Goal: Task Accomplishment & Management: Manage account settings

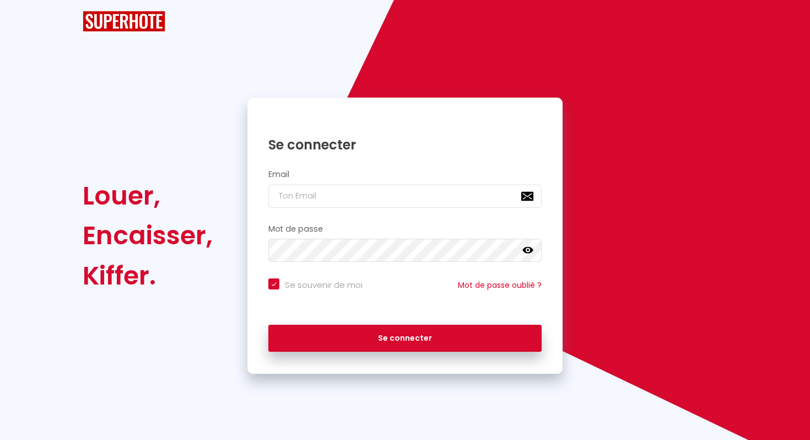
checkbox input "true"
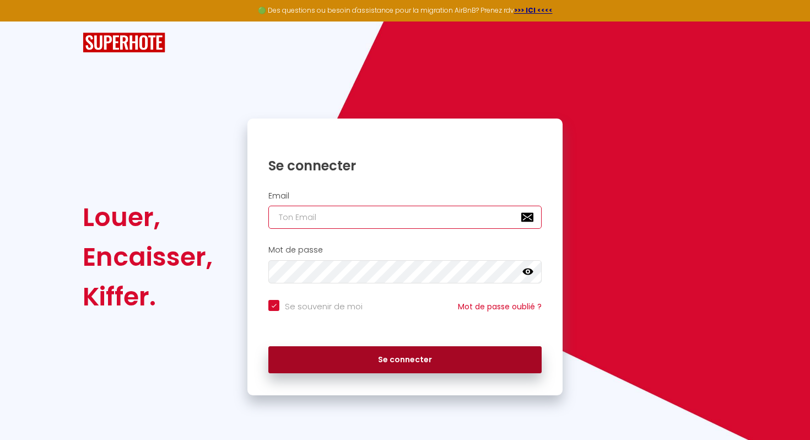
type input "[EMAIL_ADDRESS][DOMAIN_NAME]"
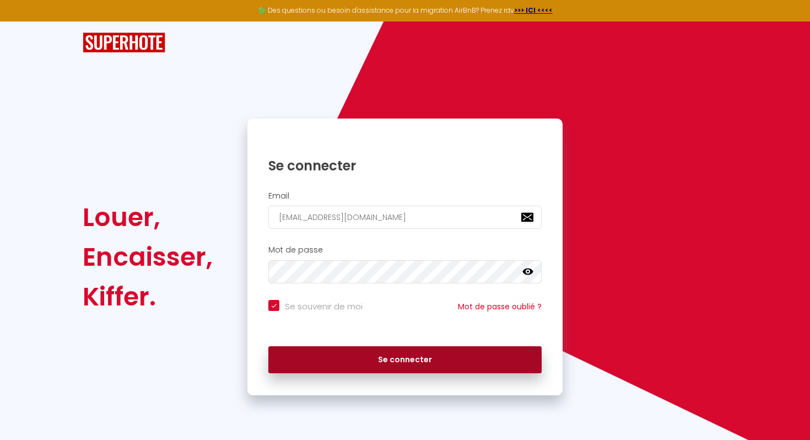
click at [401, 358] on button "Se connecter" at bounding box center [404, 360] width 273 height 28
checkbox input "true"
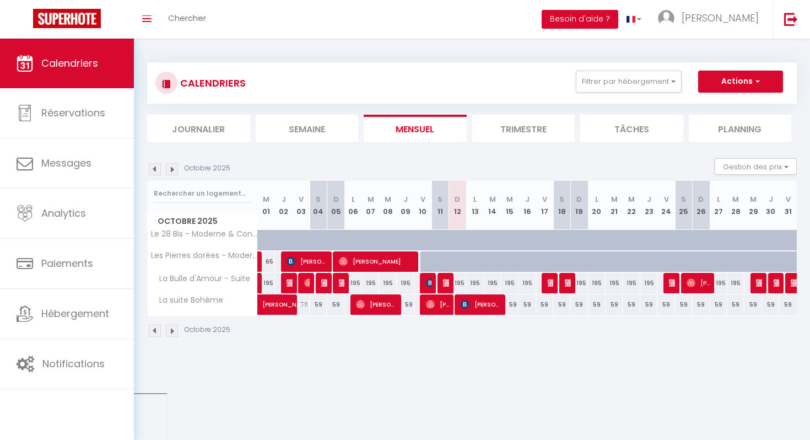
scroll to position [39, 0]
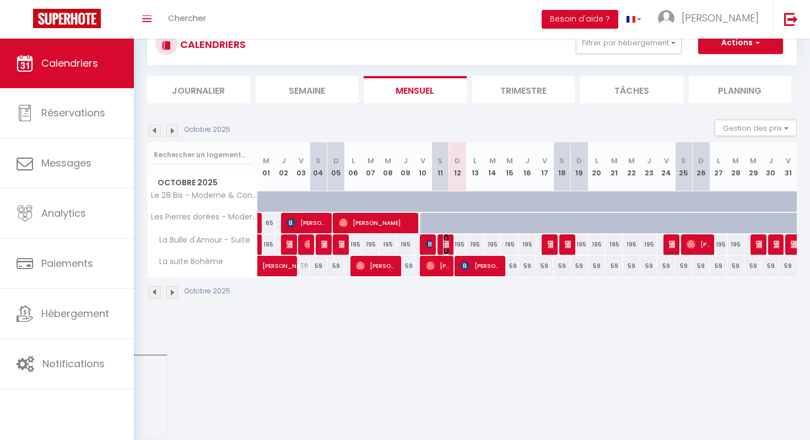
click at [446, 244] on img at bounding box center [447, 244] width 9 height 9
select select "OK"
select select "0"
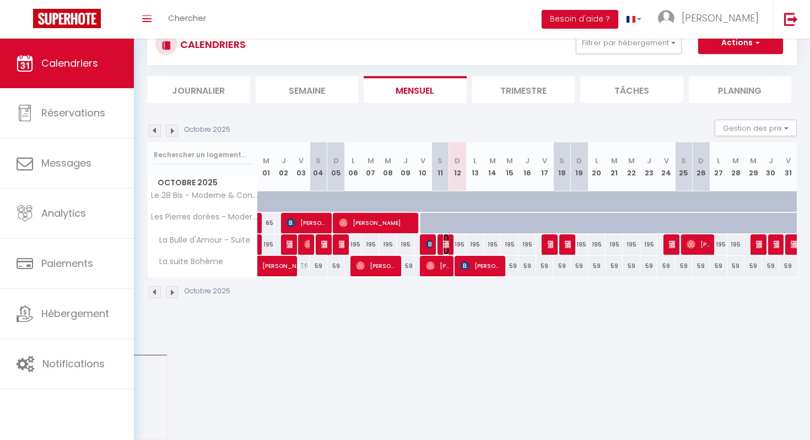
select select "1"
select select
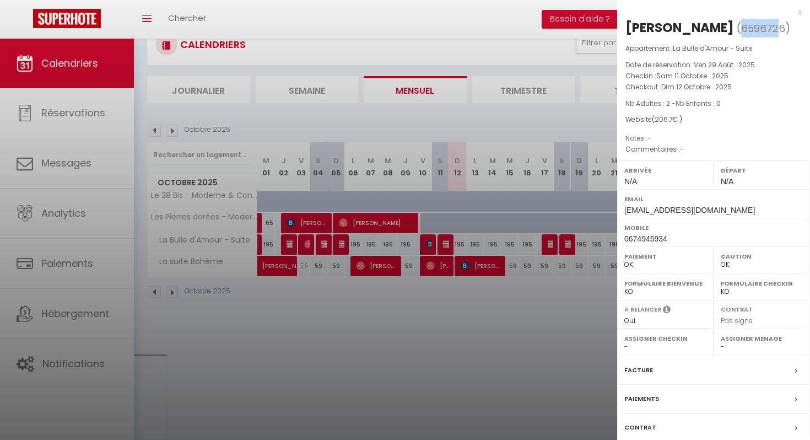
drag, startPoint x: 734, startPoint y: 29, endPoint x: 770, endPoint y: 30, distance: 35.8
click at [770, 30] on span "6596726" at bounding box center [763, 28] width 44 height 14
click at [772, 43] on p "Appartement : La Bulle d'Amour - Suite" at bounding box center [713, 48] width 176 height 11
drag, startPoint x: 734, startPoint y: 26, endPoint x: 771, endPoint y: 28, distance: 37.0
click at [771, 28] on span "6596726" at bounding box center [763, 28] width 44 height 14
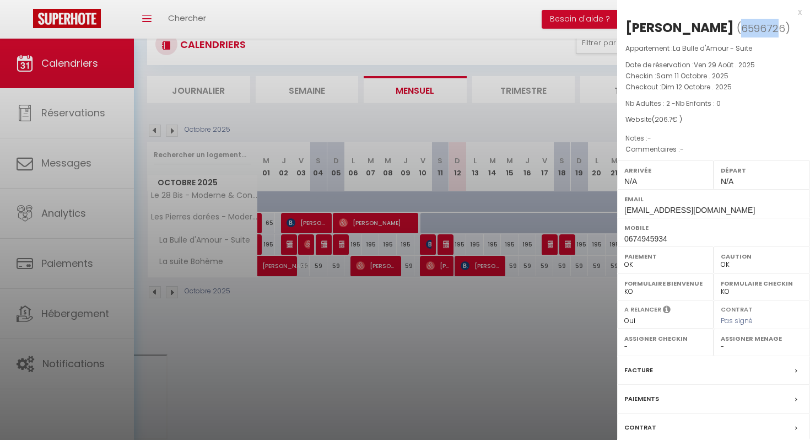
click at [771, 28] on span "6596726" at bounding box center [763, 28] width 44 height 14
drag, startPoint x: 734, startPoint y: 30, endPoint x: 776, endPoint y: 32, distance: 41.9
click at [776, 32] on span "( 6596726 )" at bounding box center [763, 27] width 53 height 15
click at [776, 48] on p "Appartement : La Bulle d'Amour - Suite" at bounding box center [713, 48] width 176 height 11
drag, startPoint x: 734, startPoint y: 26, endPoint x: 769, endPoint y: 28, distance: 35.3
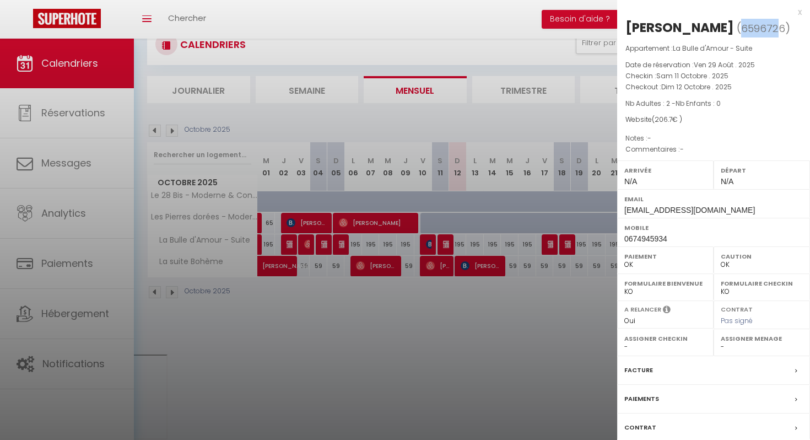
click at [769, 28] on span "6596726" at bounding box center [763, 28] width 44 height 14
click at [769, 29] on span "6596726" at bounding box center [763, 28] width 44 height 14
drag, startPoint x: 733, startPoint y: 28, endPoint x: 749, endPoint y: 29, distance: 16.5
click at [749, 29] on span "6596726" at bounding box center [763, 28] width 44 height 14
click at [749, 31] on span "6596726" at bounding box center [763, 28] width 44 height 14
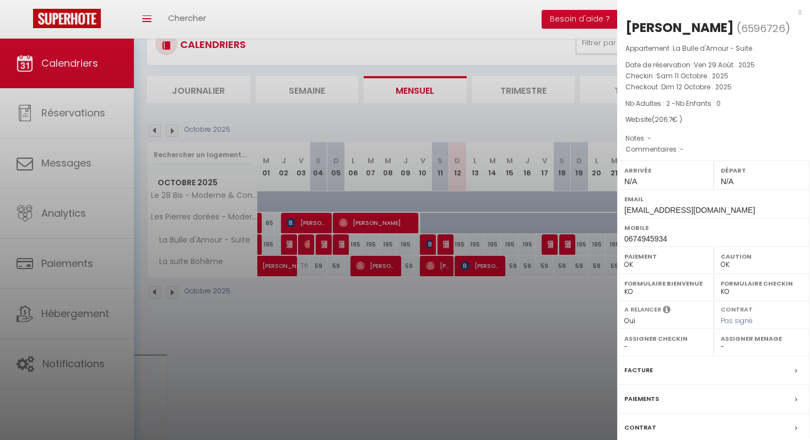
click at [735, 99] on p "Nb Adultes : 2 - Nb Enfants : 0" at bounding box center [713, 103] width 176 height 11
drag, startPoint x: 734, startPoint y: 27, endPoint x: 759, endPoint y: 27, distance: 24.8
click at [759, 27] on span "6596726" at bounding box center [763, 28] width 44 height 14
click at [774, 71] on p "Checkin : [PERSON_NAME][DATE] . 2025" at bounding box center [713, 76] width 176 height 11
drag, startPoint x: 734, startPoint y: 25, endPoint x: 754, endPoint y: 34, distance: 21.2
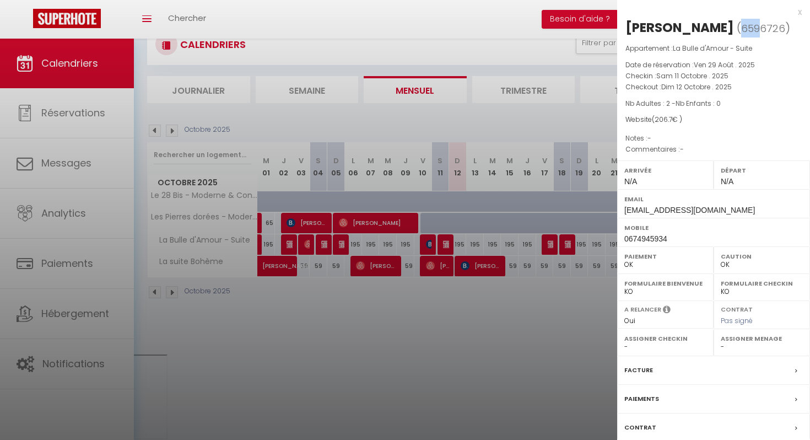
click at [754, 34] on span "6596726" at bounding box center [763, 28] width 44 height 14
click at [770, 48] on p "Appartement : La Bulle d'Amour - Suite" at bounding box center [713, 48] width 176 height 11
drag, startPoint x: 735, startPoint y: 30, endPoint x: 753, endPoint y: 33, distance: 18.3
click at [753, 33] on span "6596726" at bounding box center [763, 28] width 44 height 14
click at [760, 30] on span "6596726" at bounding box center [763, 28] width 44 height 14
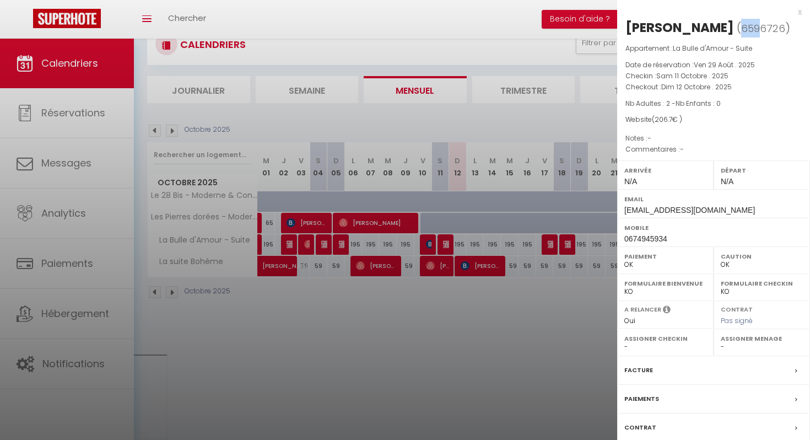
drag, startPoint x: 734, startPoint y: 25, endPoint x: 752, endPoint y: 30, distance: 18.7
click at [752, 30] on span "6596726" at bounding box center [763, 28] width 44 height 14
drag, startPoint x: 760, startPoint y: 28, endPoint x: 775, endPoint y: 29, distance: 14.4
click at [775, 29] on span "6596726" at bounding box center [763, 28] width 44 height 14
drag, startPoint x: 762, startPoint y: 29, endPoint x: 772, endPoint y: 29, distance: 9.9
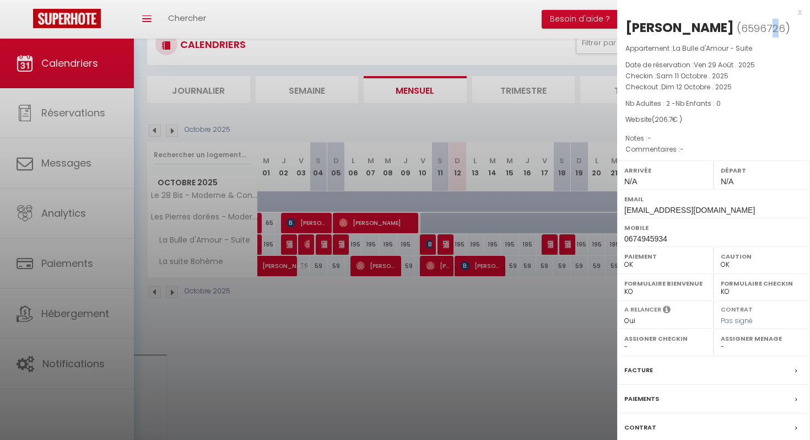
click at [772, 29] on span "6596726" at bounding box center [763, 28] width 44 height 14
click at [758, 29] on span "6596726" at bounding box center [763, 28] width 44 height 14
drag, startPoint x: 758, startPoint y: 29, endPoint x: 766, endPoint y: 29, distance: 8.8
click at [766, 29] on span "6596726" at bounding box center [763, 28] width 44 height 14
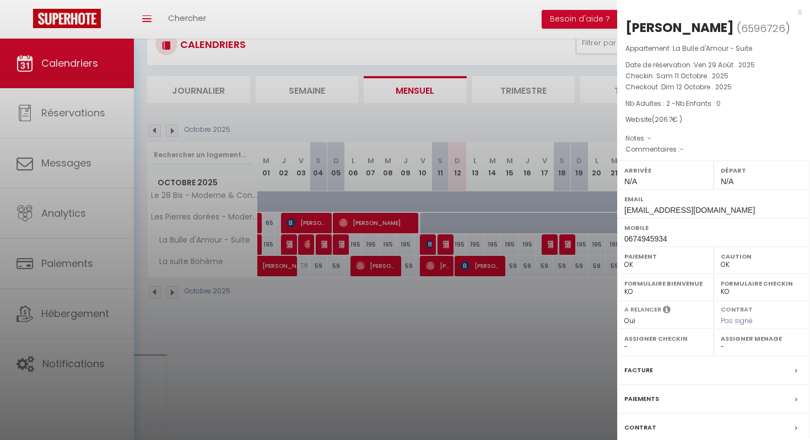
click at [768, 62] on p "Date de réservation : [DATE]" at bounding box center [713, 65] width 176 height 11
click at [800, 13] on div "x" at bounding box center [709, 12] width 185 height 13
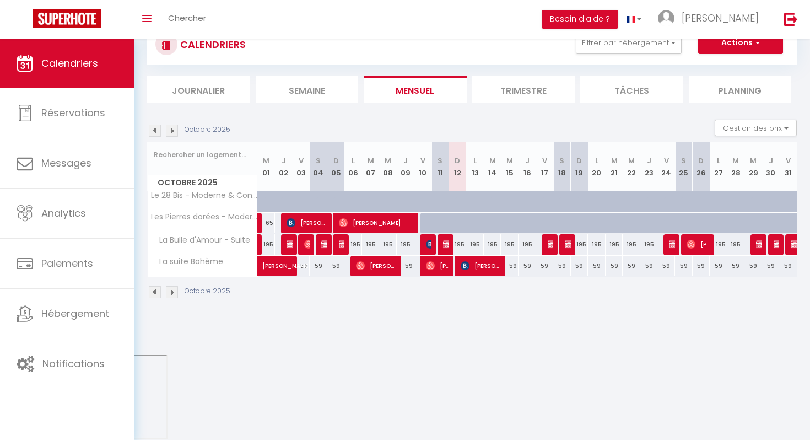
click at [501, 26] on div "Toggle menubar Chercher BUTTON Besoin d'aide ? [PERSON_NAME] Équipe" at bounding box center [441, 19] width 722 height 39
click at [491, 122] on div "Octobre 2025 Gestion des prix Nb Nuits minimum Règles Disponibilité" at bounding box center [472, 131] width 650 height 23
click at [495, 121] on div "Octobre 2025 Gestion des prix Nb Nuits minimum Règles Disponibilité" at bounding box center [472, 131] width 650 height 23
click at [446, 245] on img at bounding box center [447, 244] width 9 height 9
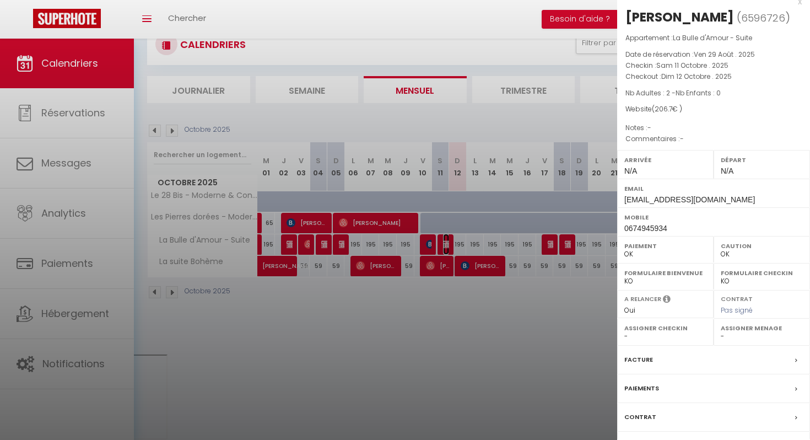
scroll to position [74, 0]
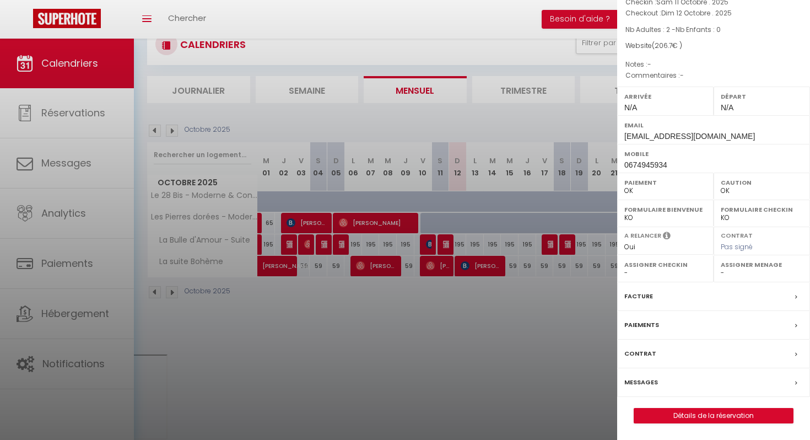
click at [541, 316] on div at bounding box center [405, 220] width 810 height 440
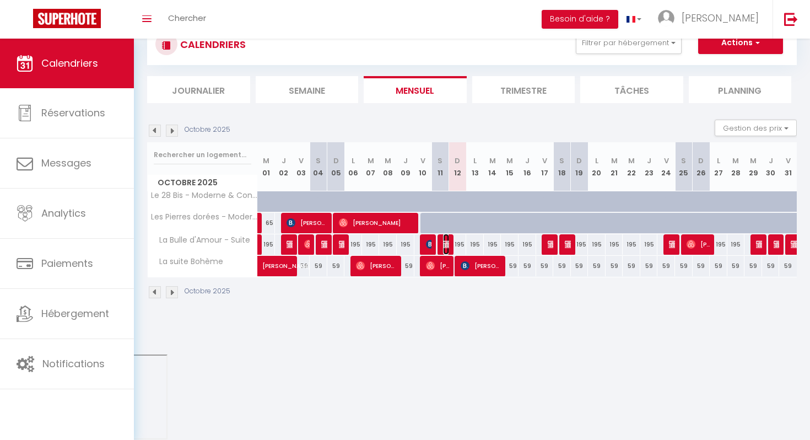
click at [447, 240] on img at bounding box center [447, 244] width 9 height 9
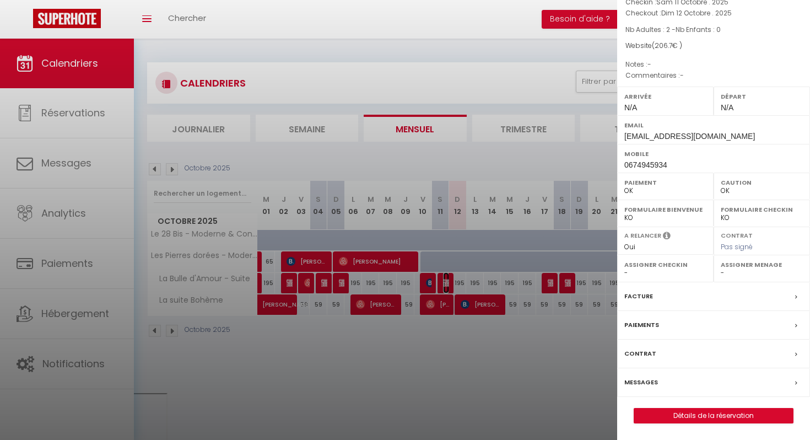
scroll to position [0, 0]
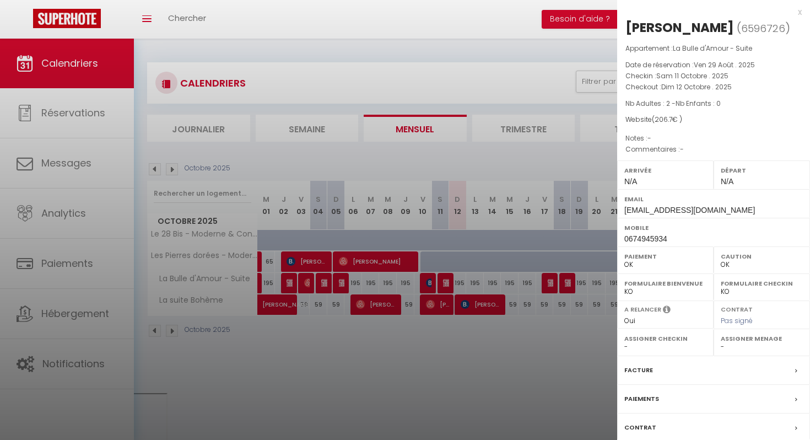
click at [800, 14] on div "x" at bounding box center [709, 12] width 185 height 13
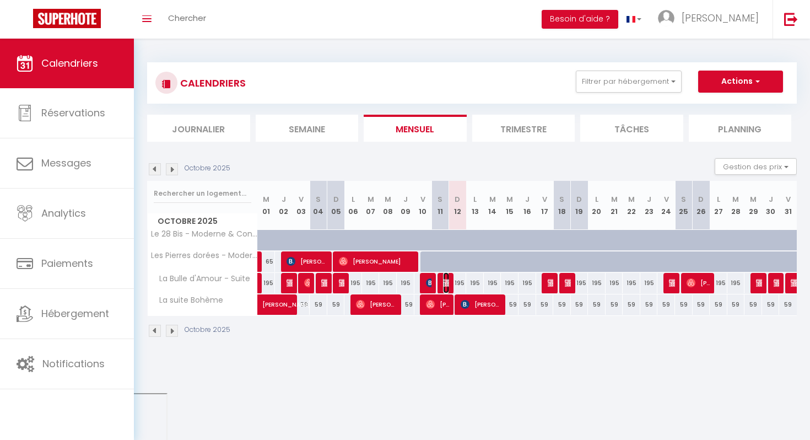
click at [443, 279] on img at bounding box center [447, 282] width 9 height 9
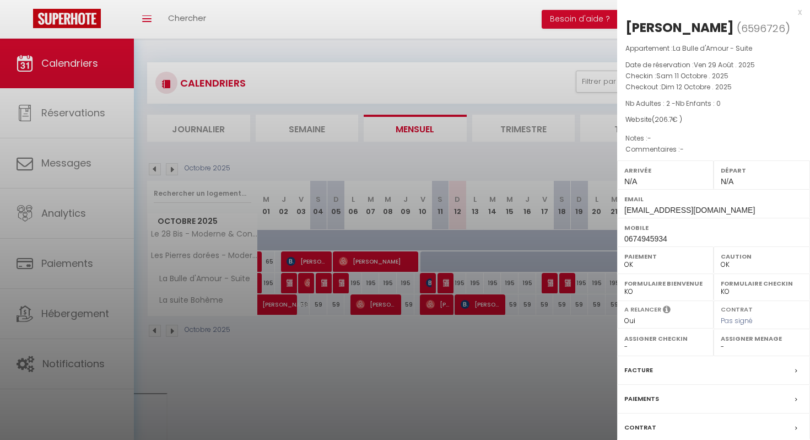
click at [800, 13] on div "x" at bounding box center [709, 12] width 185 height 13
